Goal: Task Accomplishment & Management: Use online tool/utility

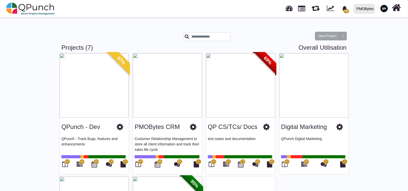
click at [157, 31] on div "New Project Toggle dropdown New Project Wiz" at bounding box center [204, 33] width 293 height 22
click at [212, 163] on span "175" at bounding box center [214, 161] width 6 height 5
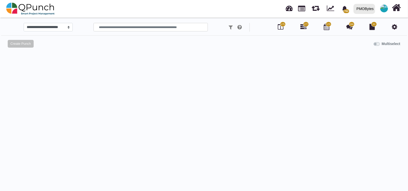
select select "*****"
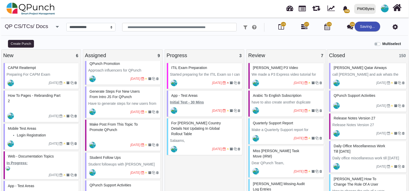
scroll to position [122, 0]
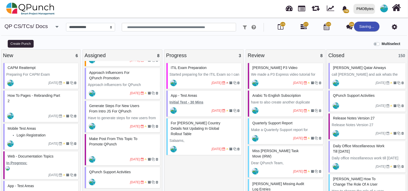
click at [214, 103] on p "Initial Test - 30 Mins" at bounding box center [205, 102] width 70 height 5
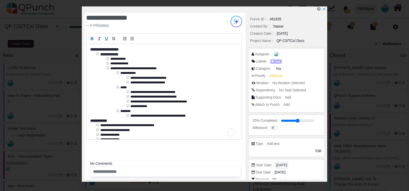
click at [284, 164] on span "[DATE]" at bounding box center [281, 164] width 11 height 5
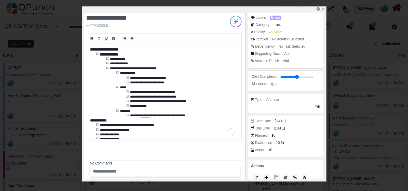
scroll to position [51, 0]
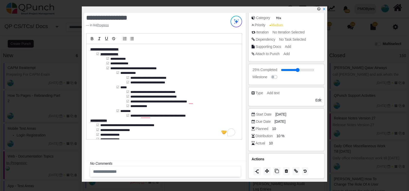
click at [191, 119] on p "**********" at bounding box center [162, 120] width 145 height 5
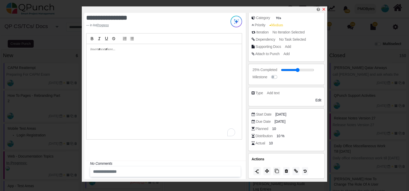
click at [323, 10] on icon "x" at bounding box center [323, 9] width 3 height 3
click at [149, 58] on div "To enrich screen reader interactions, please activate Accessibility in Grammarl…" at bounding box center [163, 91] width 155 height 95
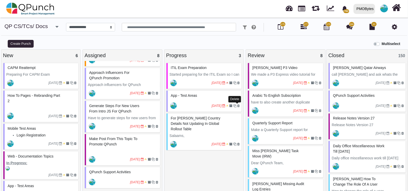
click at [237, 106] on icon at bounding box center [238, 105] width 3 height 3
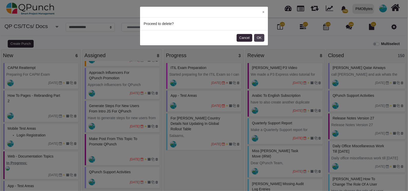
click at [261, 37] on button "OK" at bounding box center [259, 38] width 10 height 8
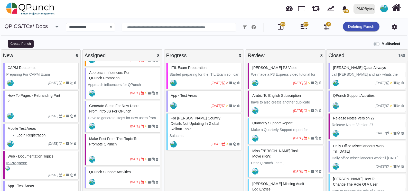
scroll to position [122, 0]
click at [20, 43] on button "Create Punch" at bounding box center [21, 44] width 26 height 8
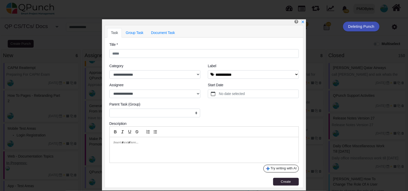
click at [165, 146] on div at bounding box center [204, 149] width 189 height 25
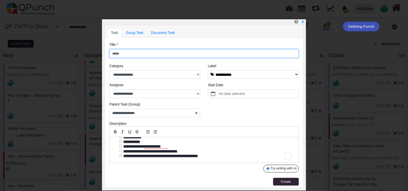
click at [152, 56] on input "text" at bounding box center [205, 53] width 190 height 9
click at [193, 53] on input "text" at bounding box center [205, 53] width 190 height 9
select select "****"
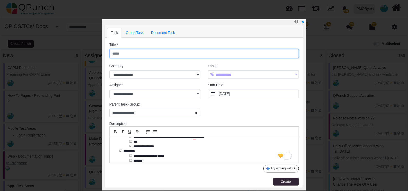
scroll to position [0, 0]
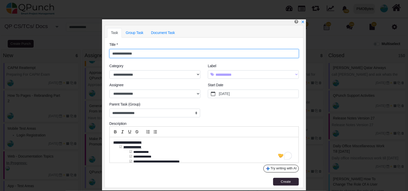
click at [138, 52] on input "**********" at bounding box center [205, 53] width 190 height 9
type input "**********"
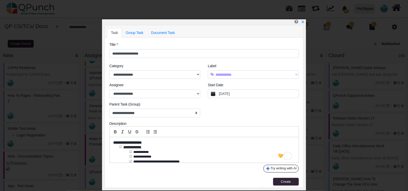
click at [240, 93] on label "[DATE]" at bounding box center [258, 94] width 80 height 8
click at [218, 93] on button "[DATE]" at bounding box center [213, 94] width 10 height 8
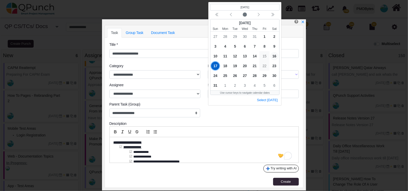
click at [273, 55] on span "16" at bounding box center [275, 56] width 8 height 8
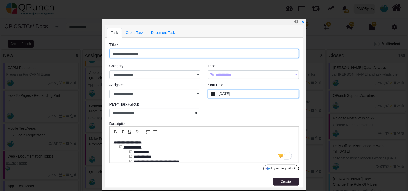
click at [138, 54] on input "**********" at bounding box center [205, 53] width 190 height 9
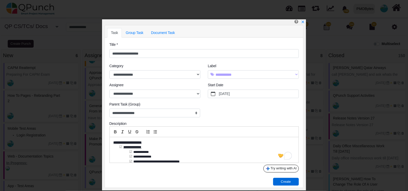
click at [295, 183] on button "Create" at bounding box center [286, 182] width 26 height 8
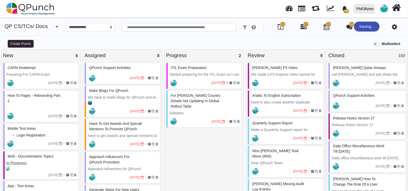
click at [117, 72] on div "[DATE]" at bounding box center [123, 78] width 74 height 12
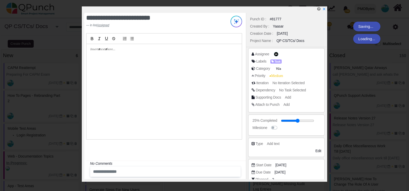
click at [262, 172] on div "Due Date" at bounding box center [263, 171] width 15 height 5
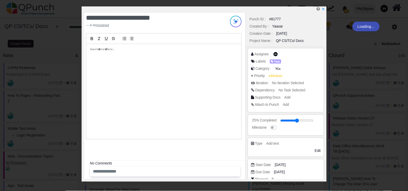
scroll to position [51, 0]
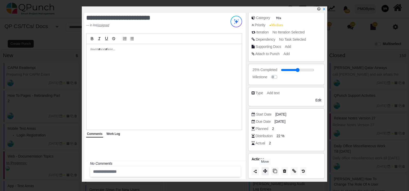
click at [264, 171] on icon at bounding box center [265, 171] width 4 height 4
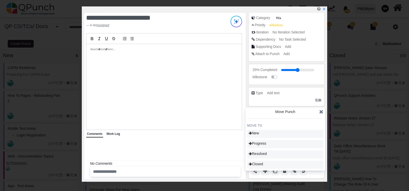
click at [322, 109] on icon at bounding box center [321, 111] width 4 height 5
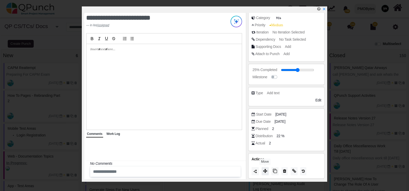
click at [263, 171] on icon at bounding box center [265, 171] width 4 height 4
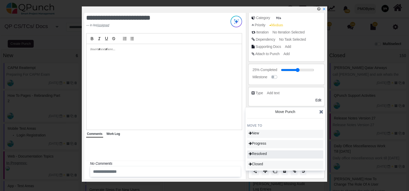
click at [258, 157] on div "Resolved" at bounding box center [285, 154] width 76 height 8
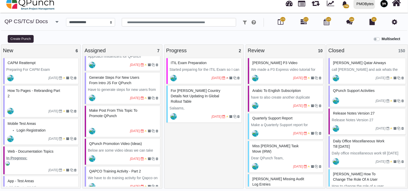
scroll to position [104, 0]
